Goal: Information Seeking & Learning: Understand process/instructions

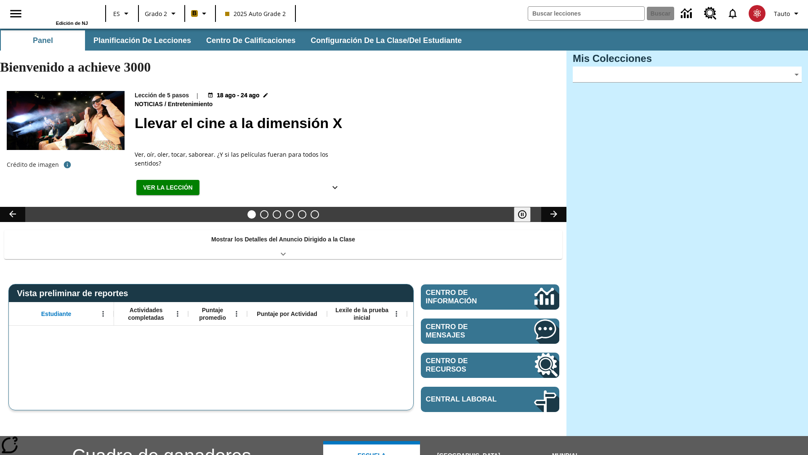
type input "-1"
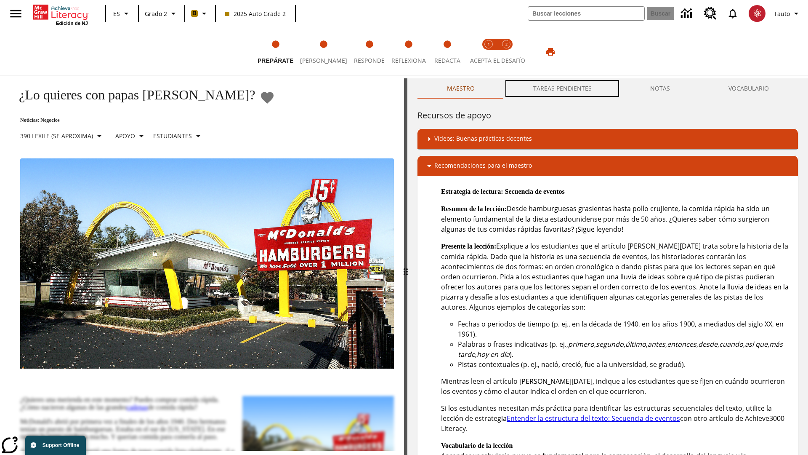
click at [563, 88] on button "TAREAS PENDIENTES" at bounding box center [562, 88] width 117 height 20
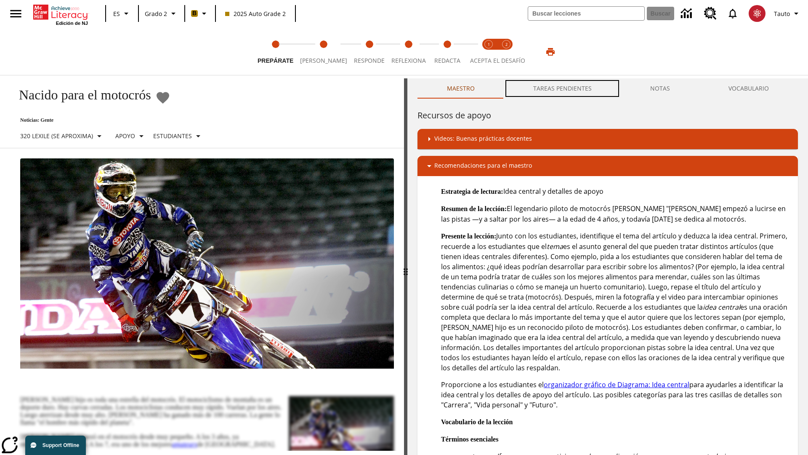
click at [563, 88] on button "TAREAS PENDIENTES" at bounding box center [562, 88] width 117 height 20
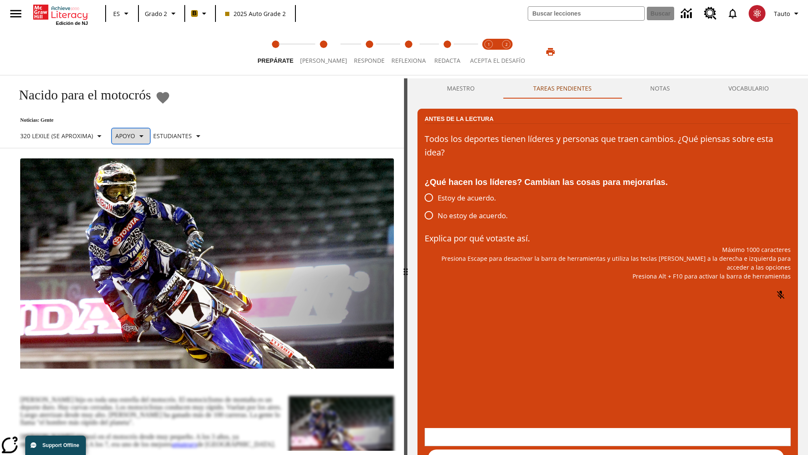
click at [135, 136] on p "Apoyo" at bounding box center [125, 135] width 20 height 9
click at [148, 185] on p "Apoyo" at bounding box center [148, 185] width 50 height 9
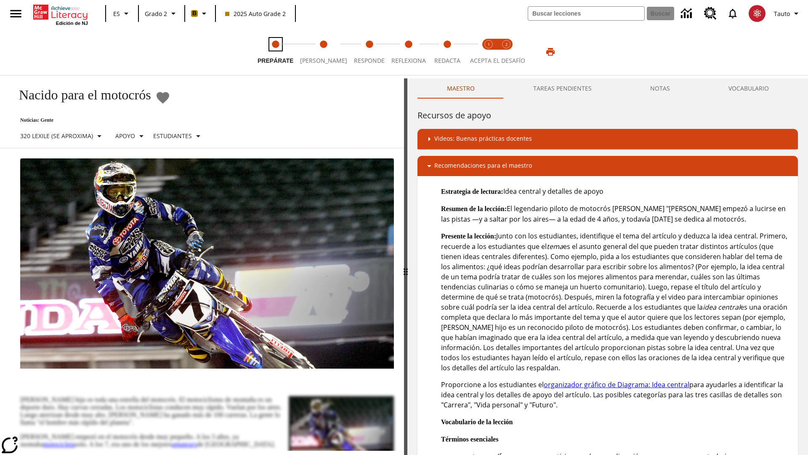
click at [275, 52] on span "Prepárate" at bounding box center [276, 57] width 36 height 15
click at [563, 88] on button "TAREAS PENDIENTES" at bounding box center [562, 88] width 117 height 20
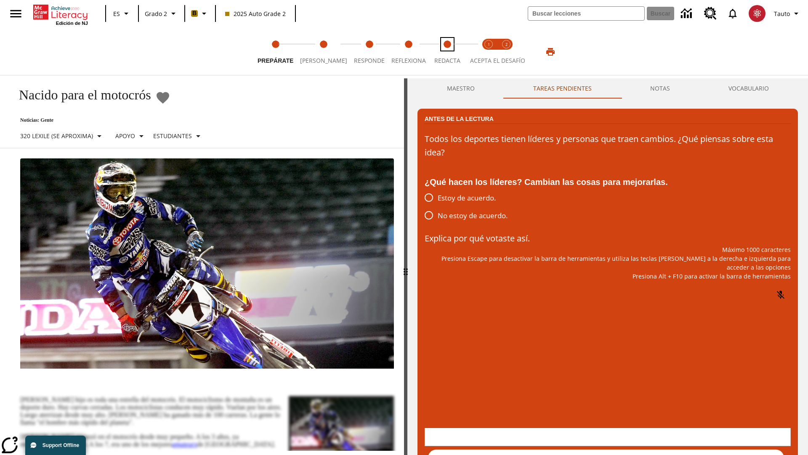
click at [444, 52] on span "Redacta" at bounding box center [448, 57] width 26 height 15
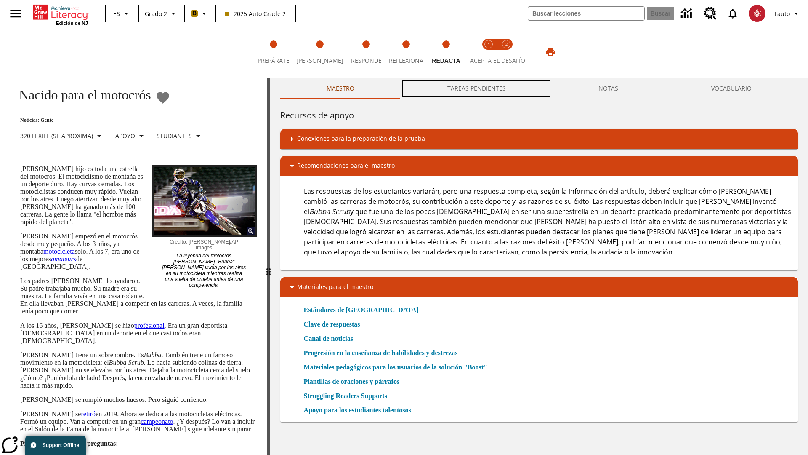
scroll to position [0, 0]
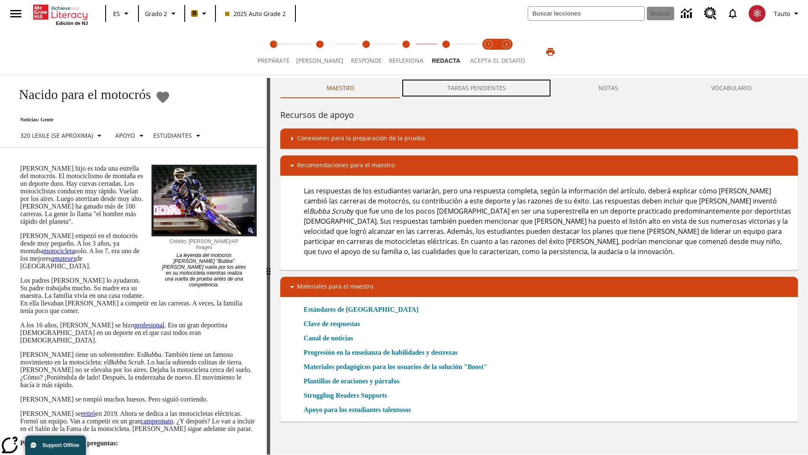
click at [477, 88] on button "TAREAS PENDIENTES" at bounding box center [477, 88] width 152 height 20
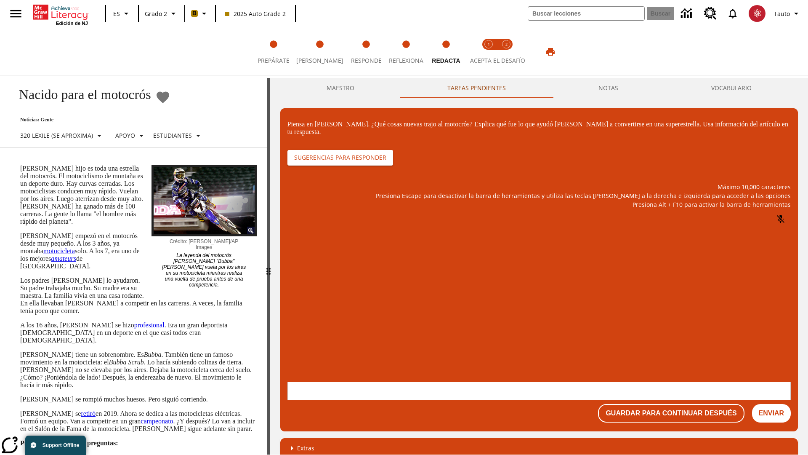
scroll to position [0, 0]
